Goal: Transaction & Acquisition: Download file/media

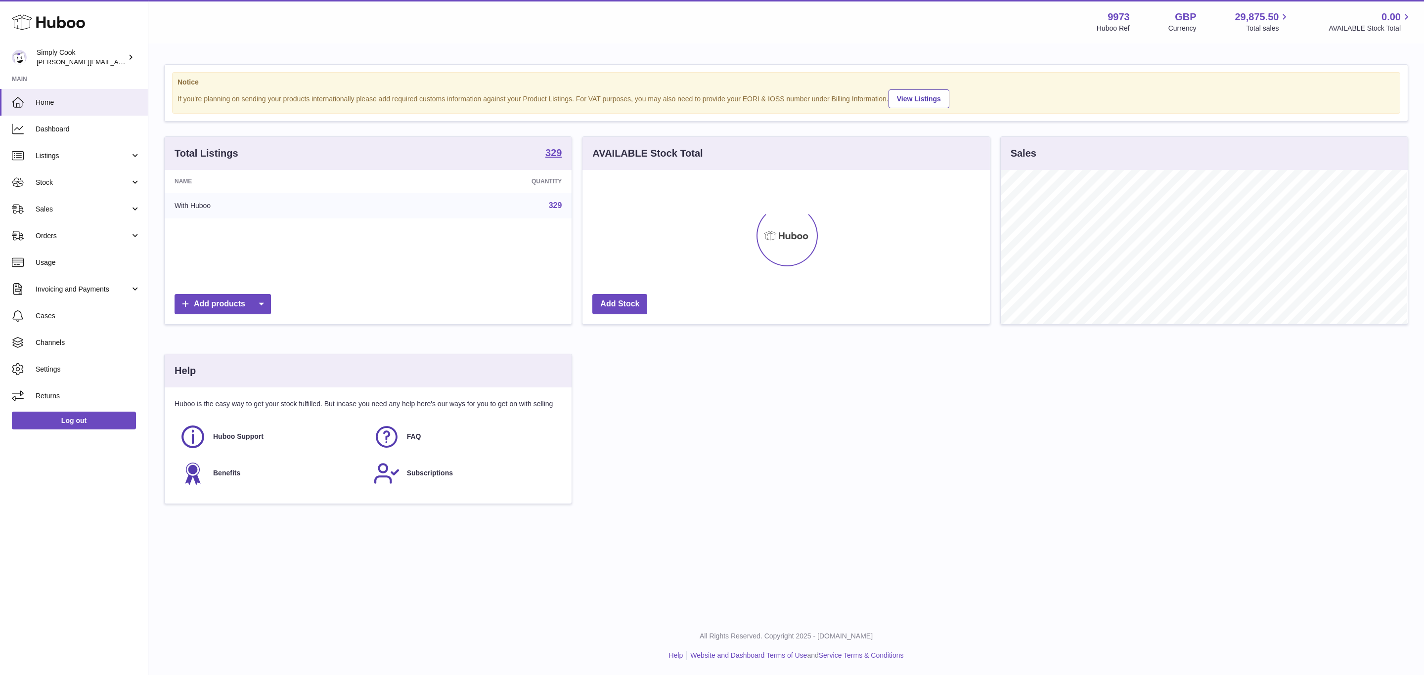
scroll to position [154, 406]
click at [67, 172] on link "Stock" at bounding box center [74, 182] width 148 height 27
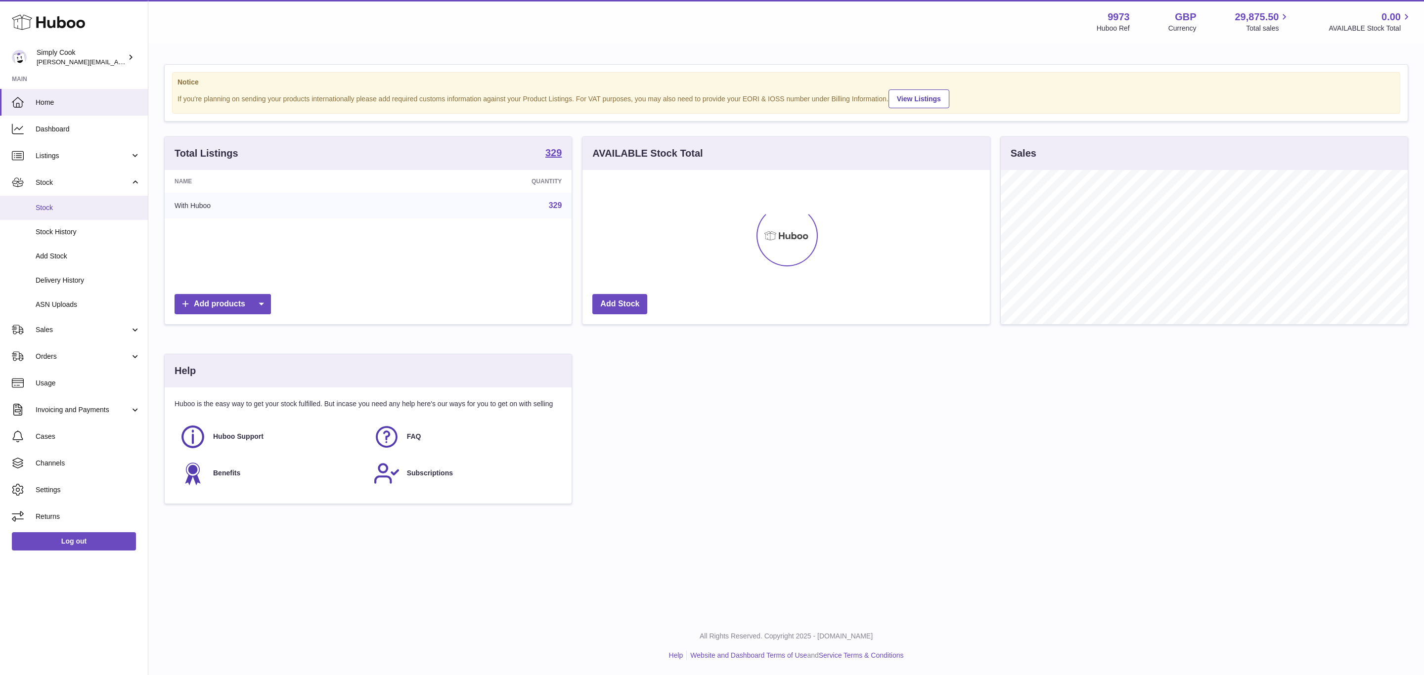
click at [60, 202] on link "Stock" at bounding box center [74, 208] width 148 height 24
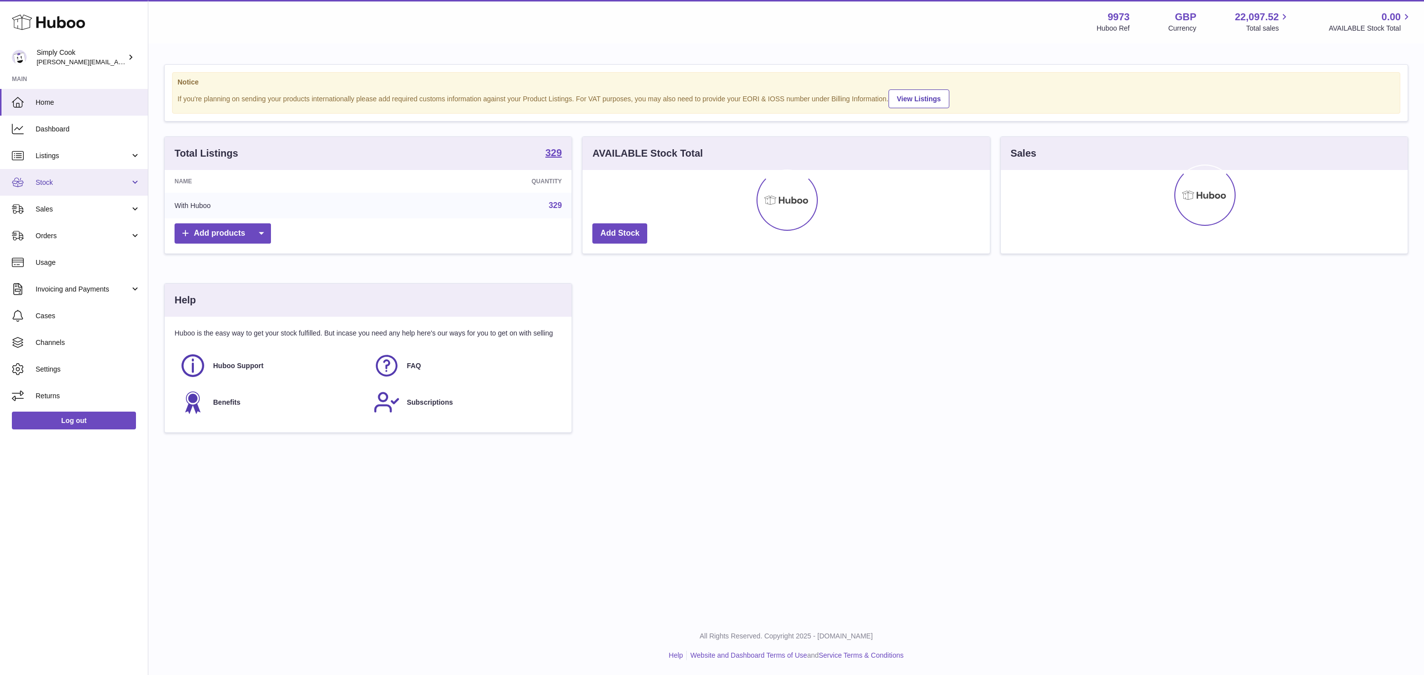
click at [61, 187] on span "Stock" at bounding box center [83, 182] width 94 height 9
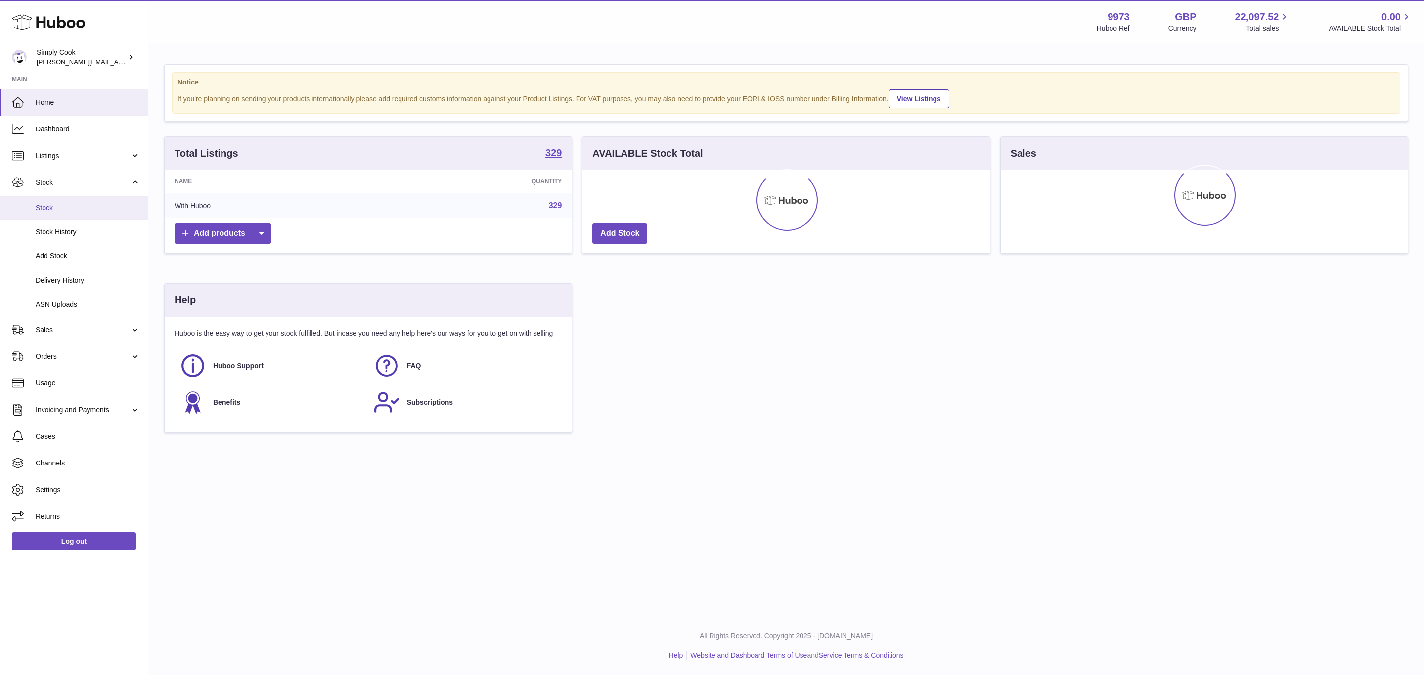
click at [59, 214] on link "Stock" at bounding box center [74, 208] width 148 height 24
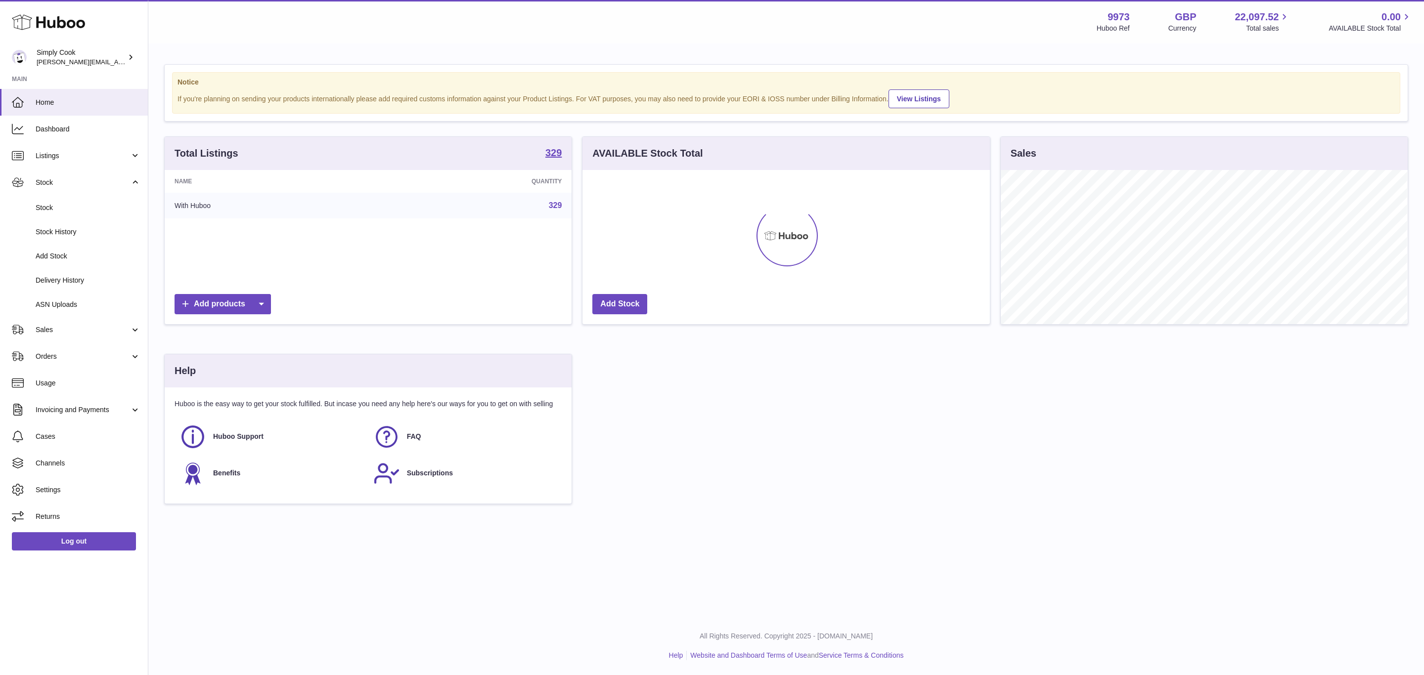
scroll to position [154, 406]
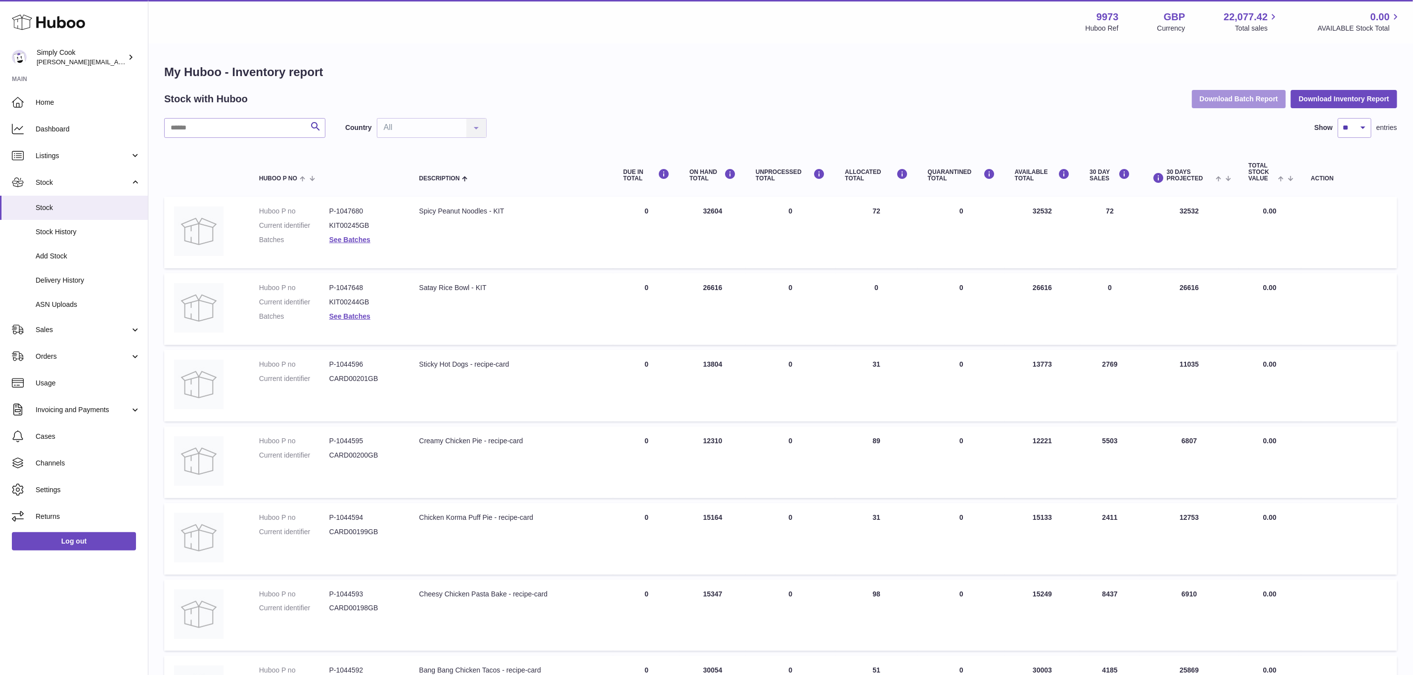
click at [1236, 100] on button "Download Batch Report" at bounding box center [1239, 99] width 94 height 18
click at [1227, 95] on button "Download Batch Report" at bounding box center [1239, 99] width 94 height 18
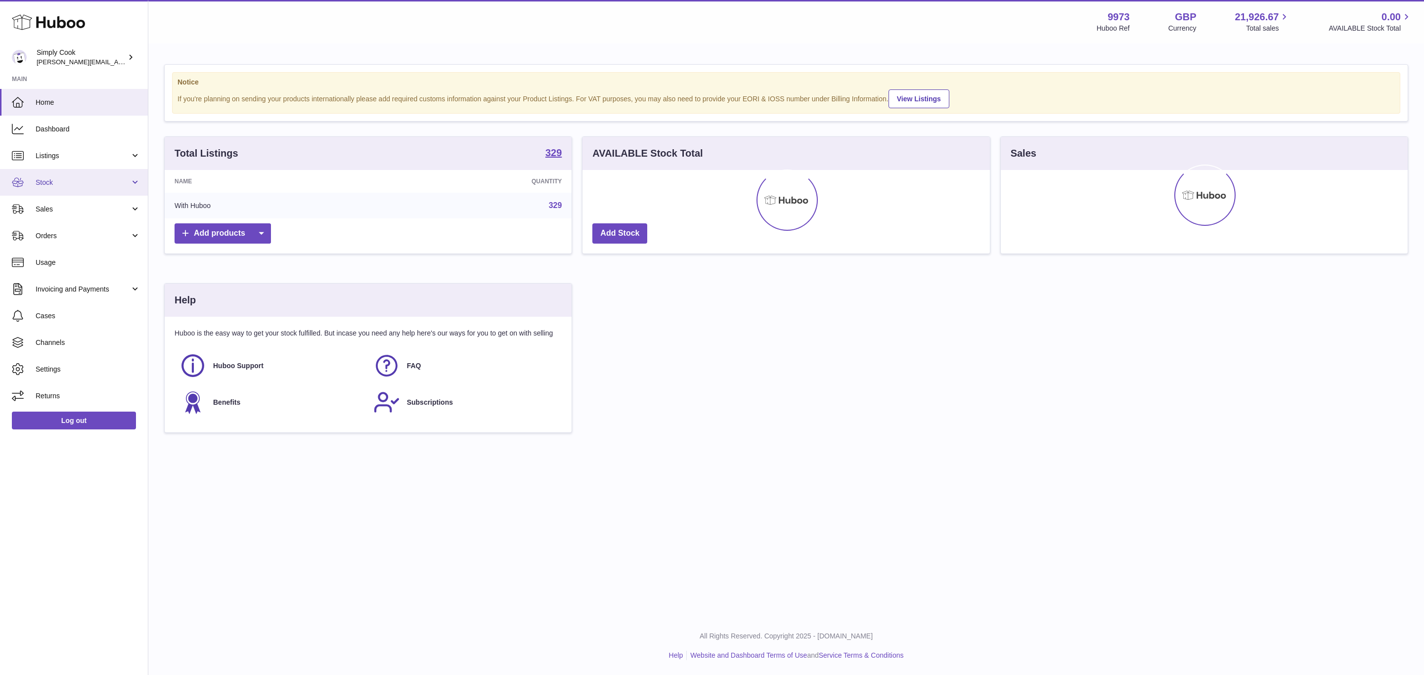
click at [74, 190] on link "Stock" at bounding box center [74, 182] width 148 height 27
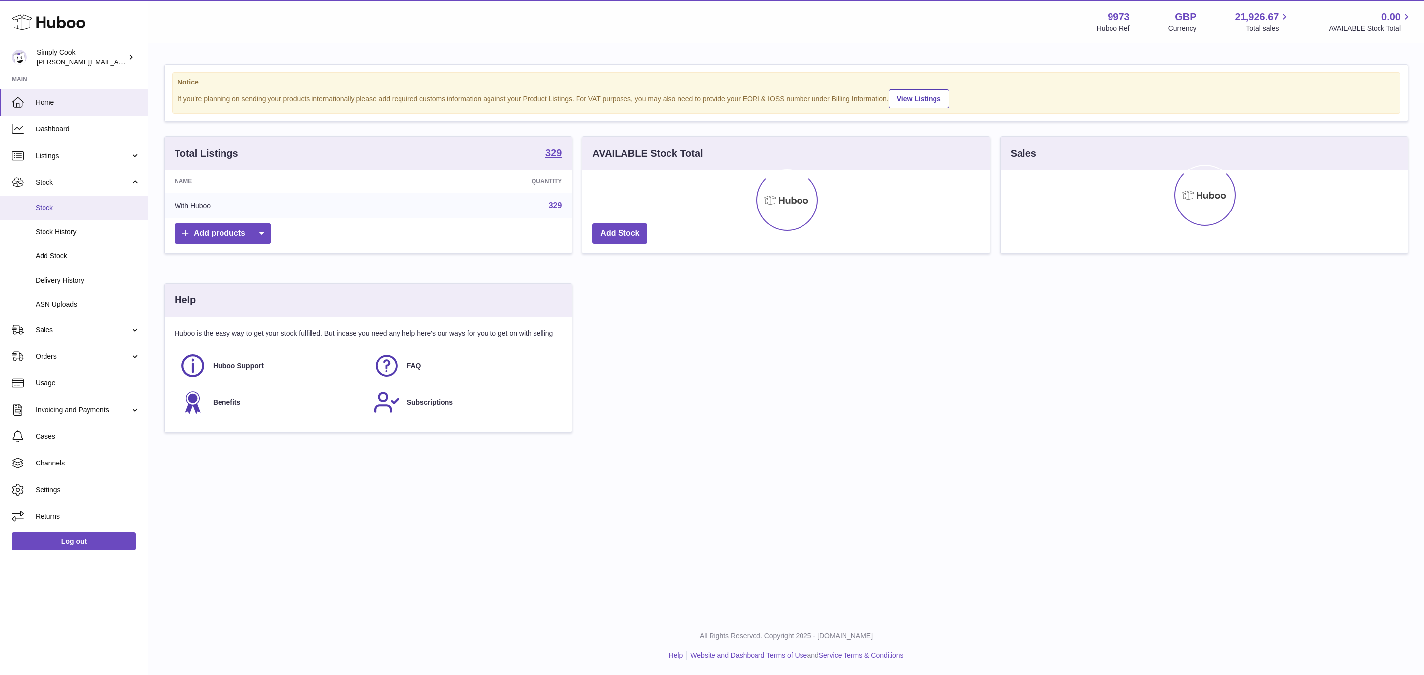
click at [50, 206] on span "Stock" at bounding box center [88, 207] width 105 height 9
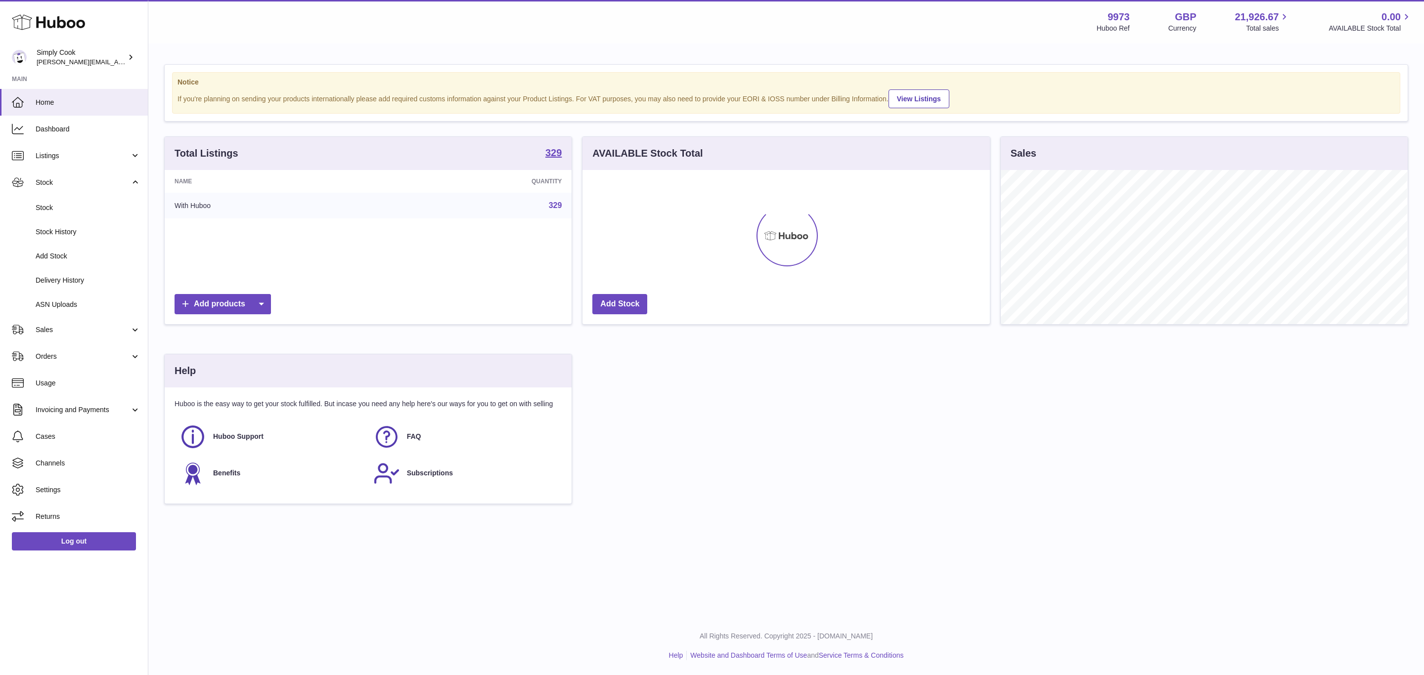
scroll to position [154, 406]
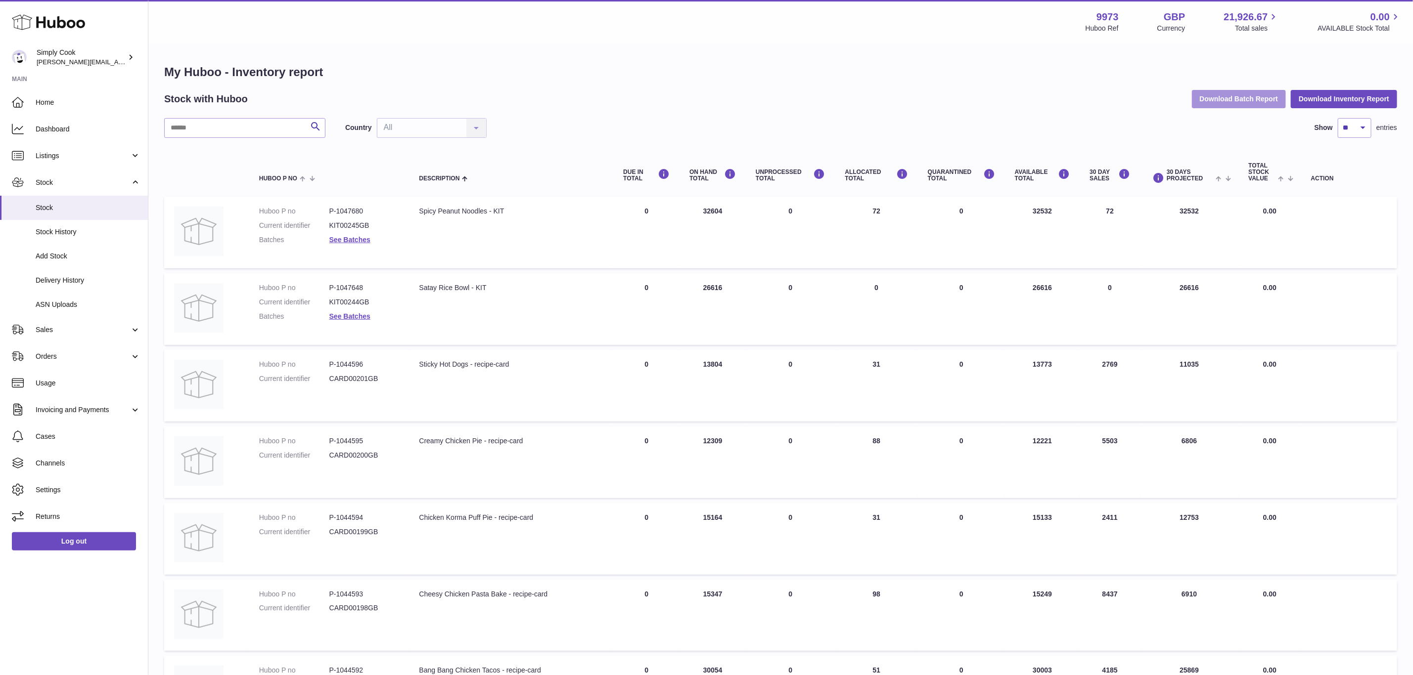
click at [1245, 99] on button "Download Batch Report" at bounding box center [1239, 99] width 94 height 18
